Goal: Task Accomplishment & Management: Use online tool/utility

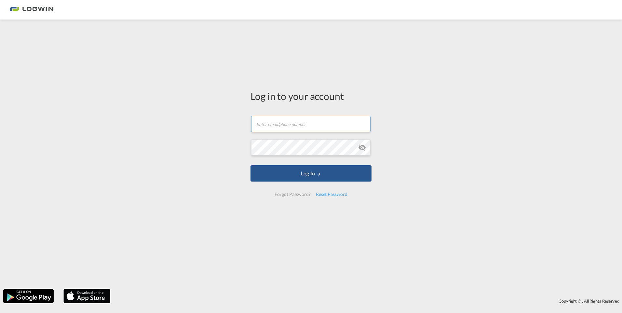
click at [303, 131] on input "text" at bounding box center [310, 124] width 119 height 16
type input "[PERSON_NAME][EMAIL_ADDRESS][DOMAIN_NAME]"
click at [251, 165] on button "Log In" at bounding box center [311, 173] width 121 height 16
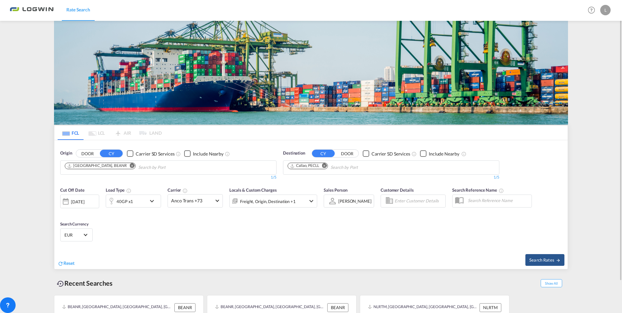
click at [130, 166] on md-icon "Remove" at bounding box center [132, 165] width 5 height 5
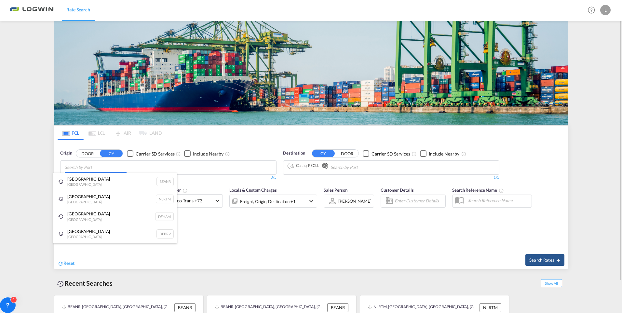
click at [83, 167] on body "Rate Search Rate Search Help Resources Product Release L My Profile Logout FCL …" at bounding box center [311, 156] width 622 height 313
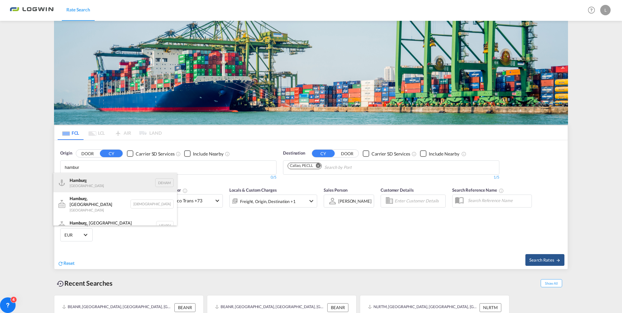
type input "hambur"
click at [88, 182] on div "Hambur g [GEOGRAPHIC_DATA] DEHAM" at bounding box center [115, 183] width 124 height 20
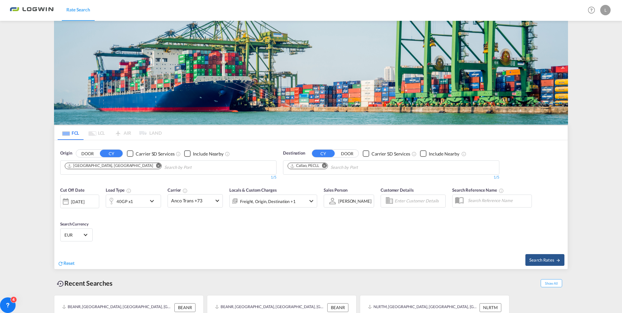
click at [325, 166] on md-icon "Remove" at bounding box center [324, 165] width 5 height 5
click at [156, 165] on md-icon "Remove" at bounding box center [158, 165] width 5 height 5
click at [109, 164] on body "Rate Search Rate Search Help Resources Product Release L My Profile Logout FCL …" at bounding box center [311, 156] width 622 height 313
click at [149, 131] on md-pagination-wrapper "FCL LCL AIR LAND" at bounding box center [110, 133] width 104 height 14
click at [7, 304] on icon at bounding box center [8, 305] width 7 height 7
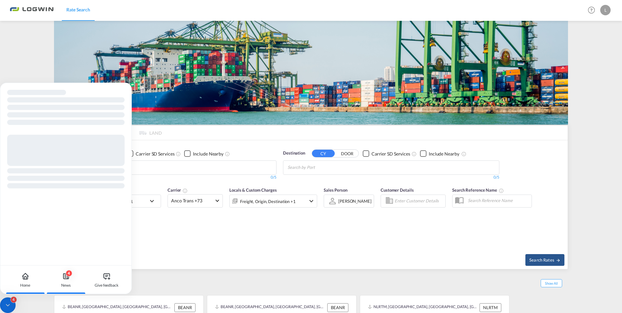
click at [72, 272] on div "4" at bounding box center [69, 273] width 7 height 7
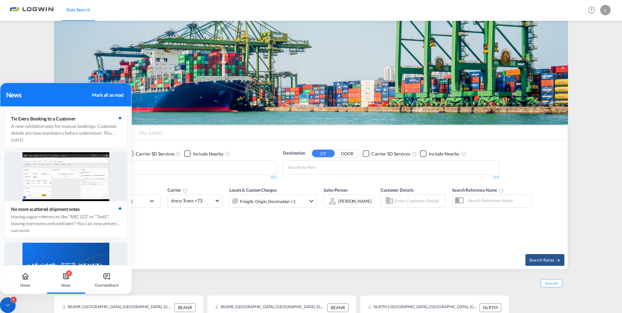
click at [69, 277] on icon at bounding box center [65, 276] width 5 height 5
click at [202, 272] on div "Recent Searches Show All [GEOGRAPHIC_DATA], [GEOGRAPHIC_DATA], [GEOGRAPHIC_DATA…" at bounding box center [311, 308] width 514 height 77
click at [188, 250] on div "Reset" at bounding box center [185, 258] width 255 height 18
click at [109, 92] on div "Mark all as read" at bounding box center [107, 94] width 31 height 7
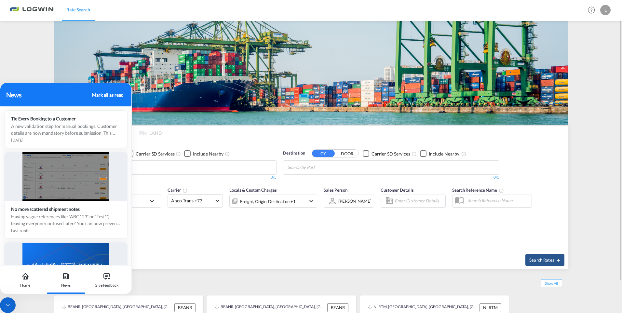
click at [37, 25] on md-content "Rate Search Help Resources Product Release L My Profile Logout FCL LCL AIR LAND…" at bounding box center [311, 156] width 622 height 313
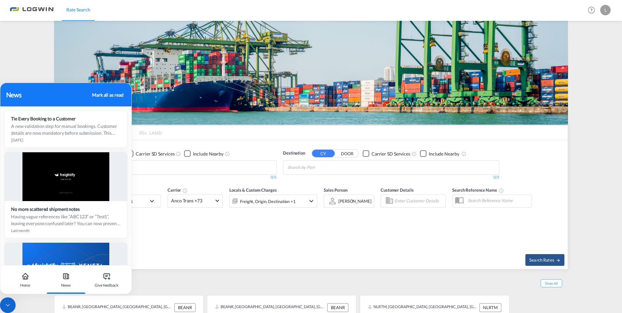
click at [10, 302] on icon at bounding box center [8, 305] width 7 height 7
